Goal: Check status: Check status

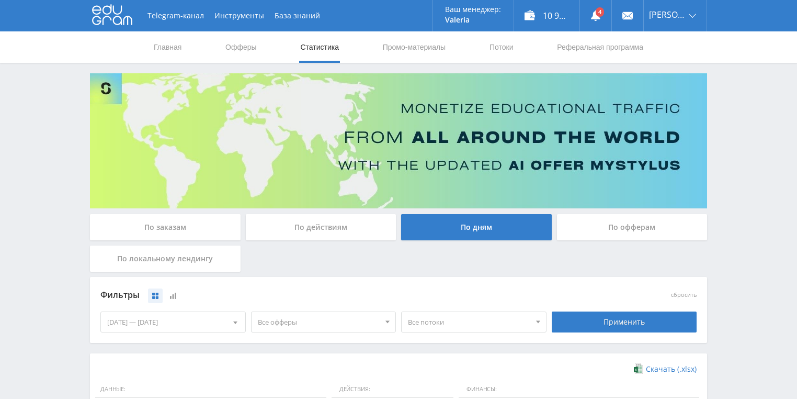
scroll to position [167, 0]
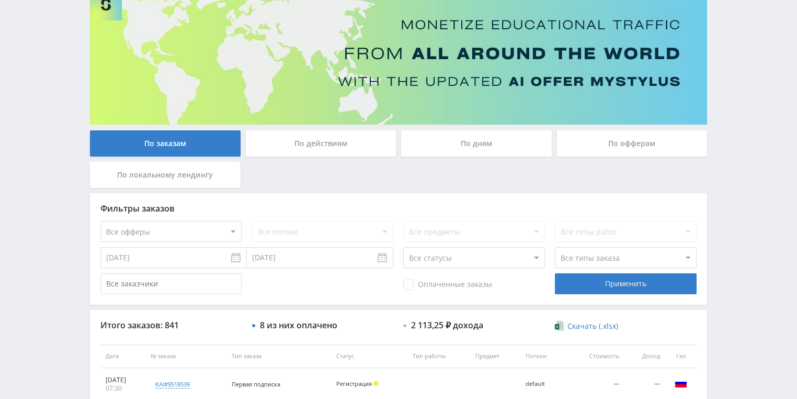
click at [322, 143] on div "По действиям" at bounding box center [321, 143] width 151 height 26
click at [0, 0] on input "По действиям" at bounding box center [0, 0] width 0 height 0
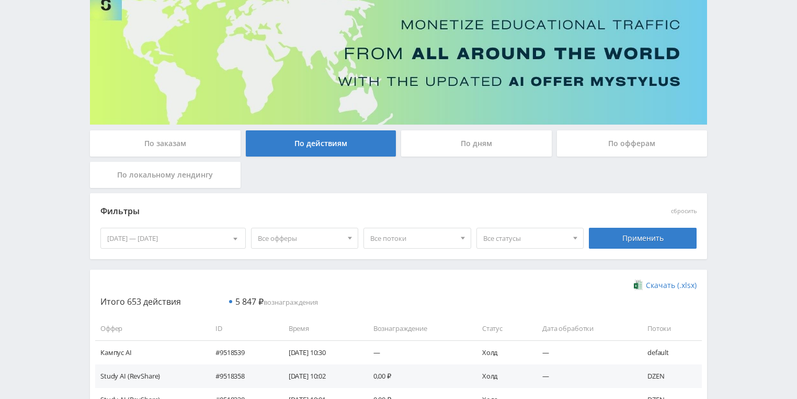
click at [490, 144] on div "По дням" at bounding box center [476, 143] width 151 height 26
click at [0, 0] on input "По дням" at bounding box center [0, 0] width 0 height 0
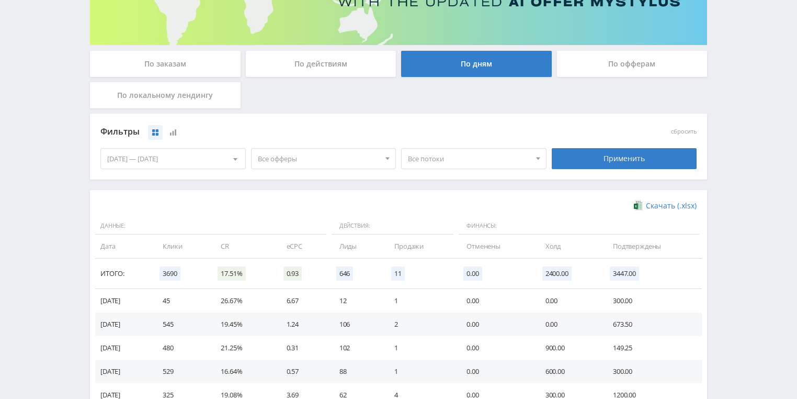
scroll to position [251, 0]
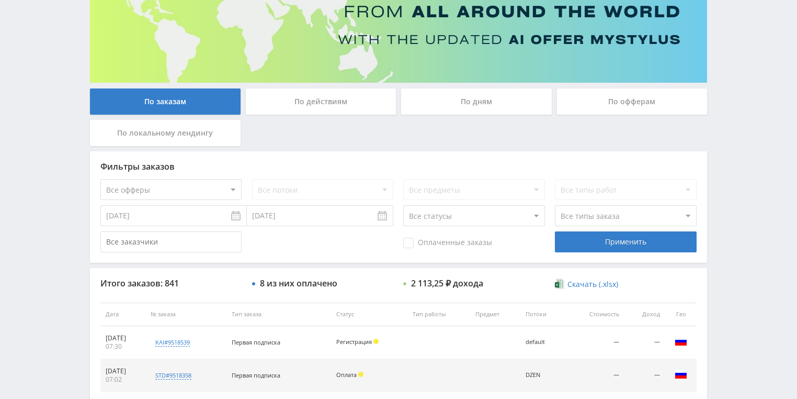
click at [306, 111] on div "По действиям" at bounding box center [321, 101] width 151 height 26
click at [0, 0] on input "По действиям" at bounding box center [0, 0] width 0 height 0
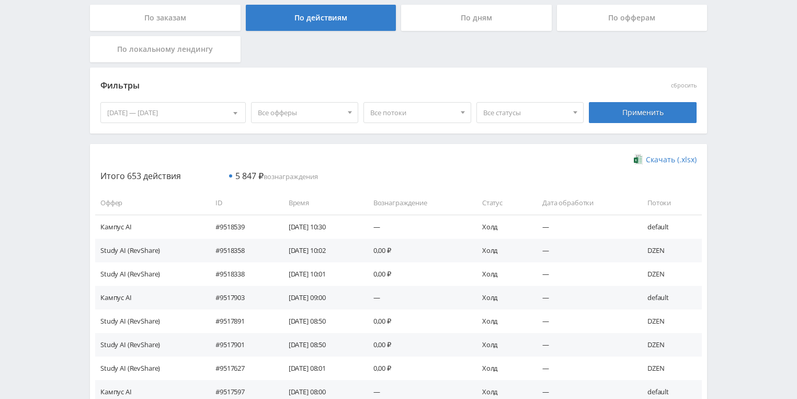
click at [452, 27] on div "По дням" at bounding box center [476, 18] width 151 height 26
click at [0, 0] on input "По дням" at bounding box center [0, 0] width 0 height 0
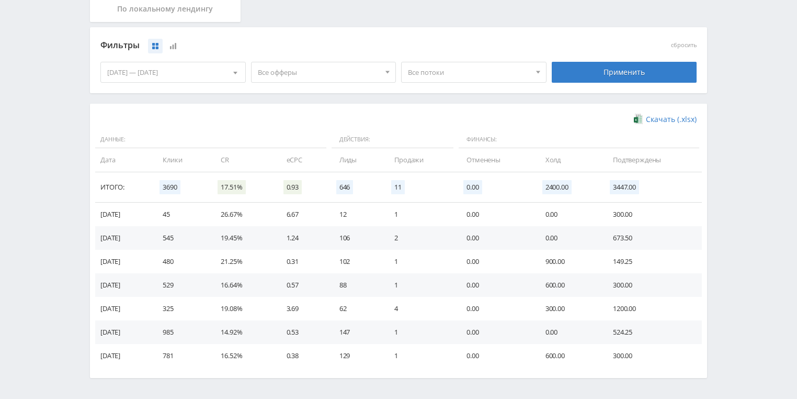
scroll to position [285, 0]
